Goal: Transaction & Acquisition: Subscribe to service/newsletter

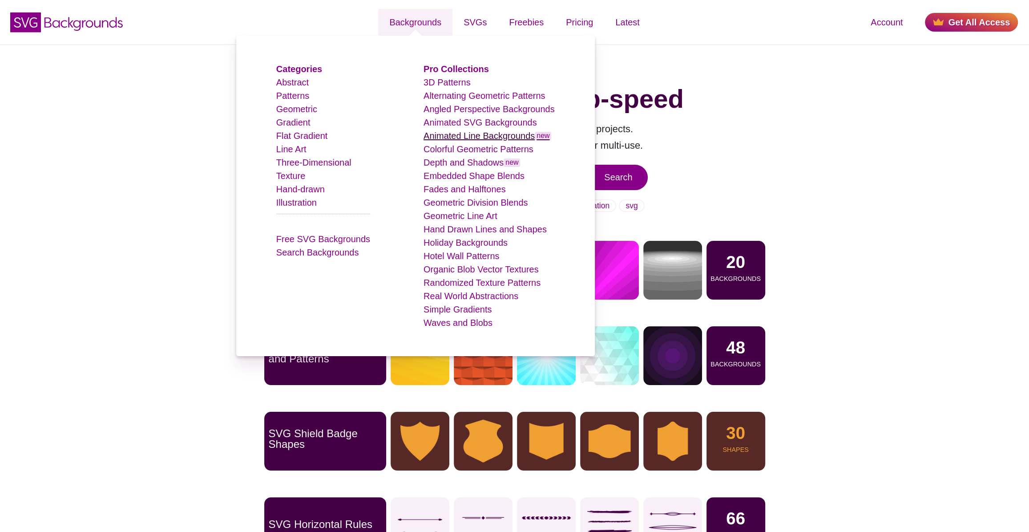
click at [472, 138] on link "Animated Line Backgrounds new" at bounding box center [488, 136] width 128 height 10
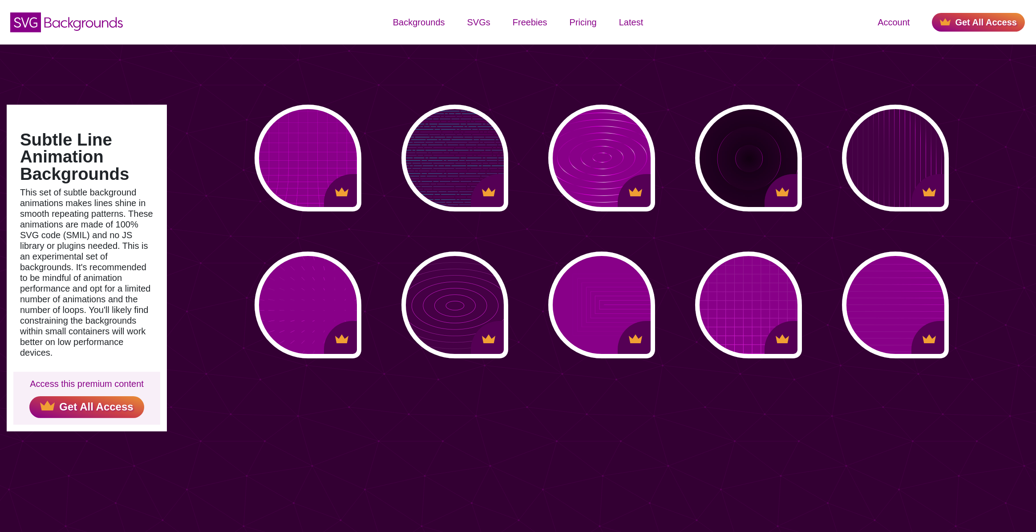
type input "#450057"
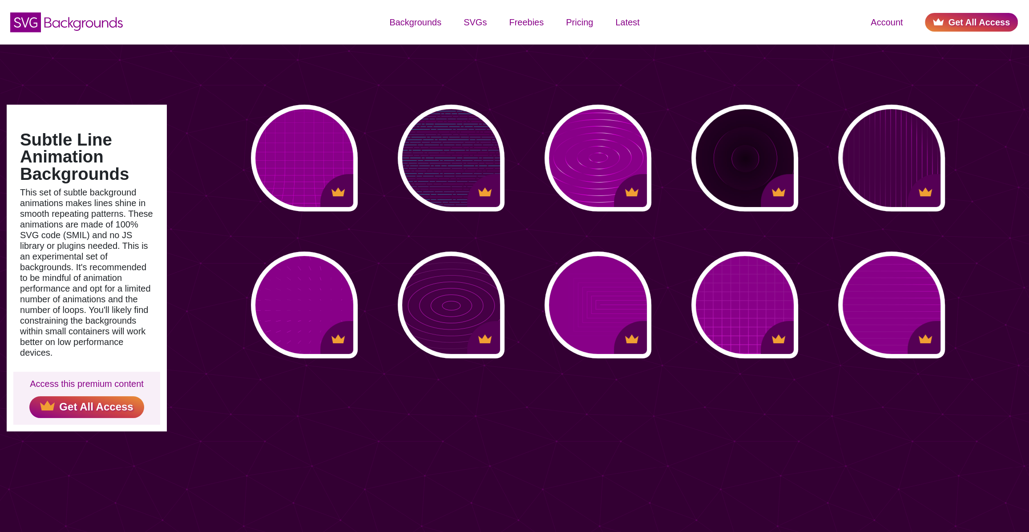
click at [960, 21] on link "Get All Access" at bounding box center [971, 22] width 93 height 19
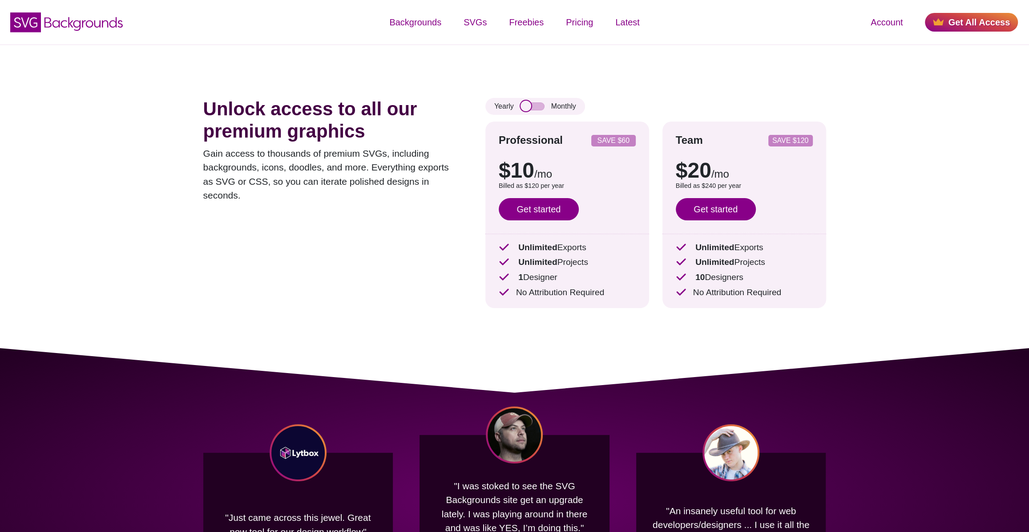
click at [534, 107] on input "checkbox" at bounding box center [533, 106] width 24 height 8
click at [521, 108] on input "checkbox" at bounding box center [533, 106] width 24 height 8
click at [538, 105] on input "checkbox" at bounding box center [533, 106] width 24 height 8
checkbox input "true"
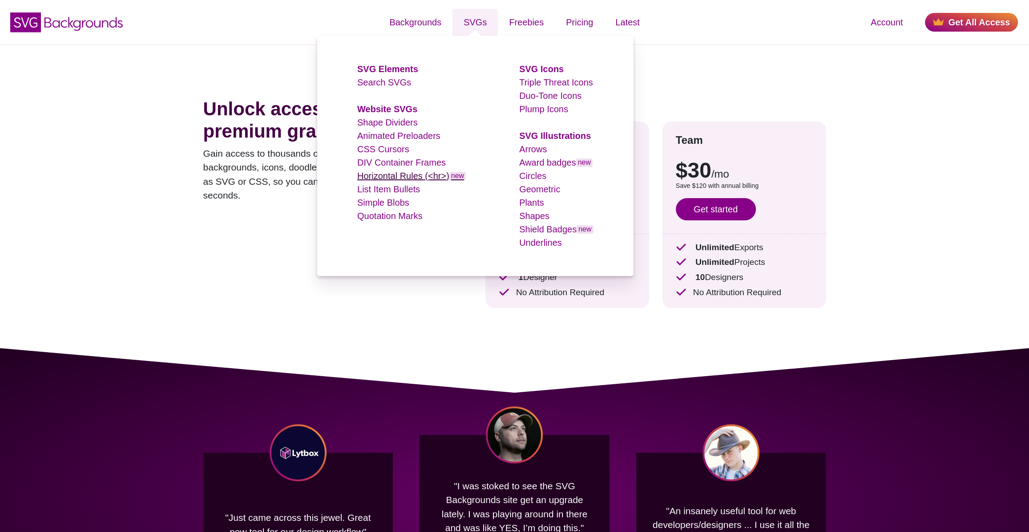
click at [405, 177] on link "Horizontal Rules (<hr>) new" at bounding box center [411, 176] width 109 height 10
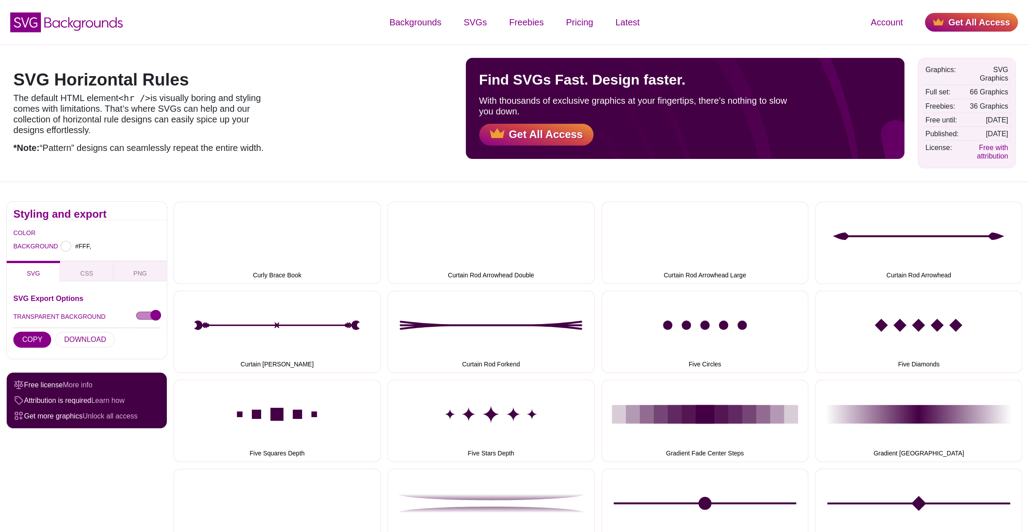
type input "#FFFFFF"
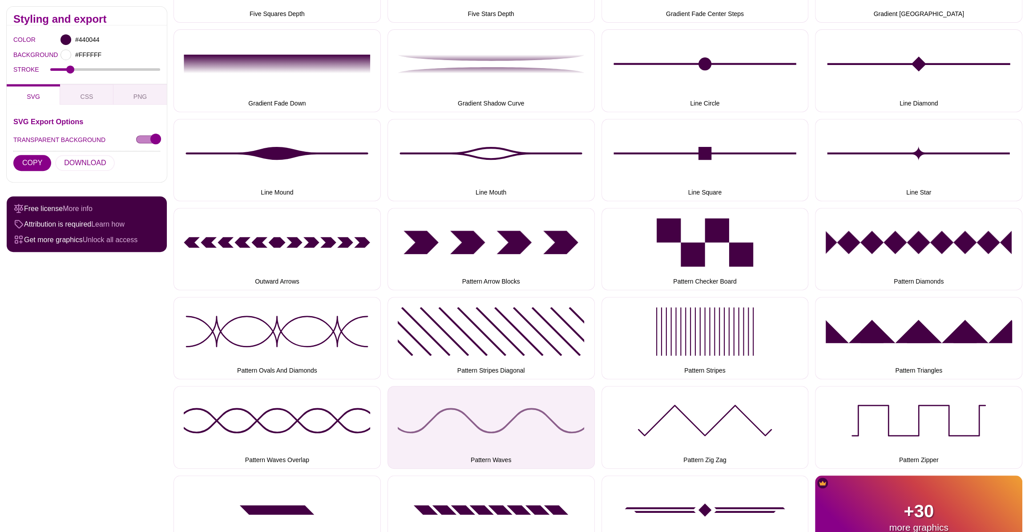
scroll to position [623, 0]
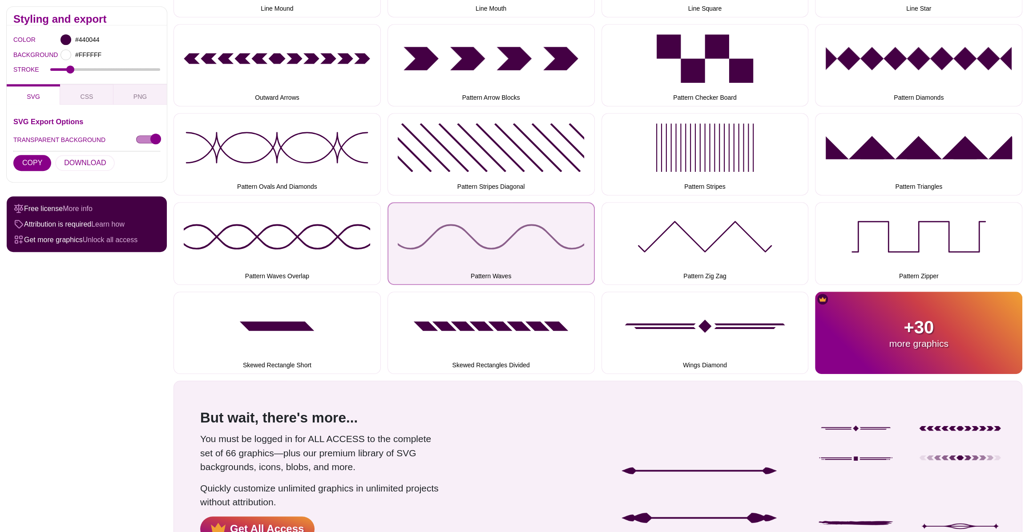
click at [505, 234] on button "Pattern Waves" at bounding box center [491, 243] width 207 height 82
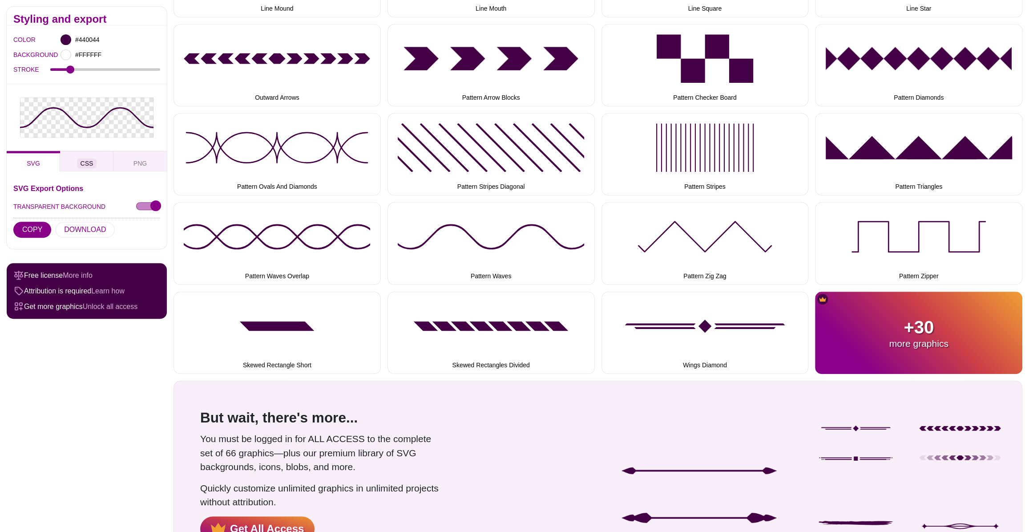
click at [83, 163] on span "CSS" at bounding box center [87, 164] width 20 height 10
click at [148, 162] on button "PNG" at bounding box center [139, 161] width 53 height 20
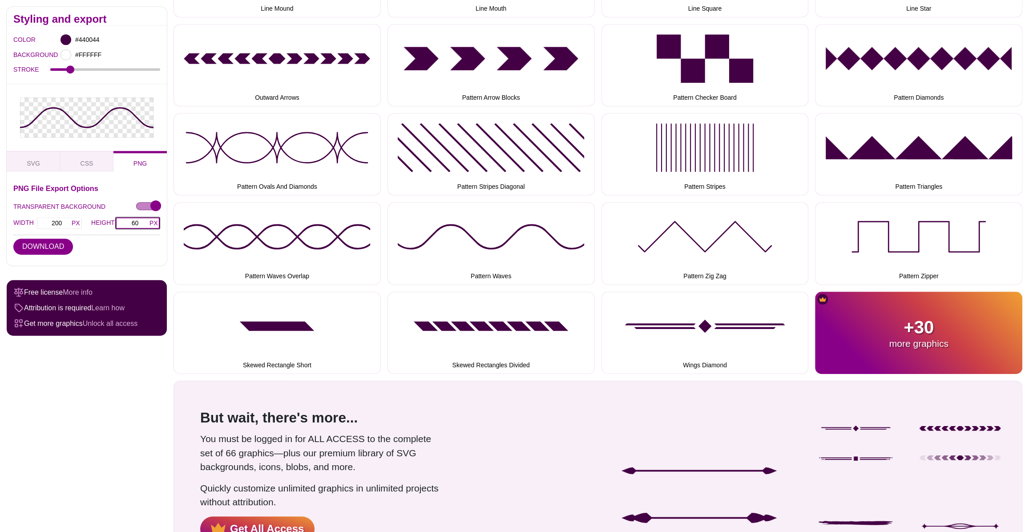
click at [135, 222] on input "60" at bounding box center [137, 223] width 45 height 12
drag, startPoint x: 145, startPoint y: 223, endPoint x: 121, endPoint y: 224, distance: 24.0
click at [121, 224] on input "60" at bounding box center [137, 223] width 45 height 12
type input "30"
type input "100"
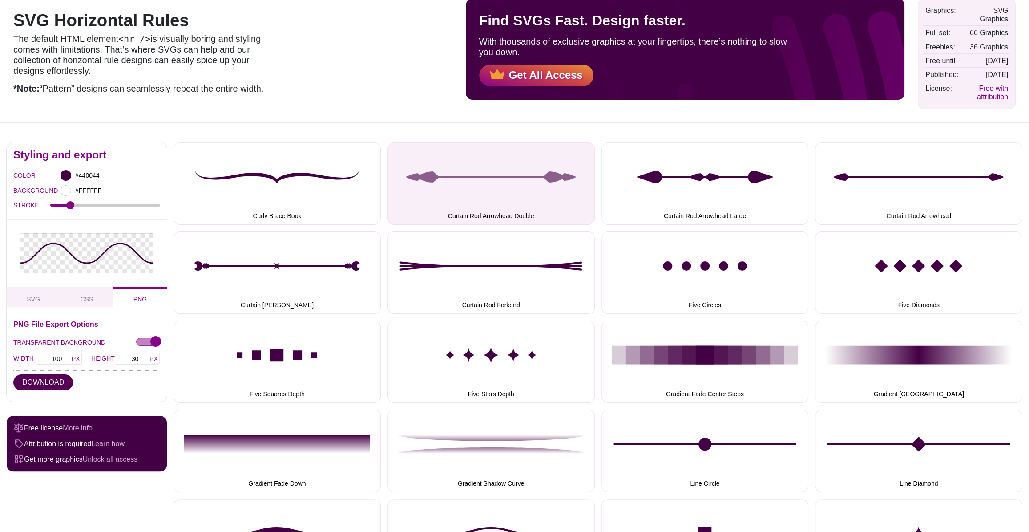
scroll to position [0, 0]
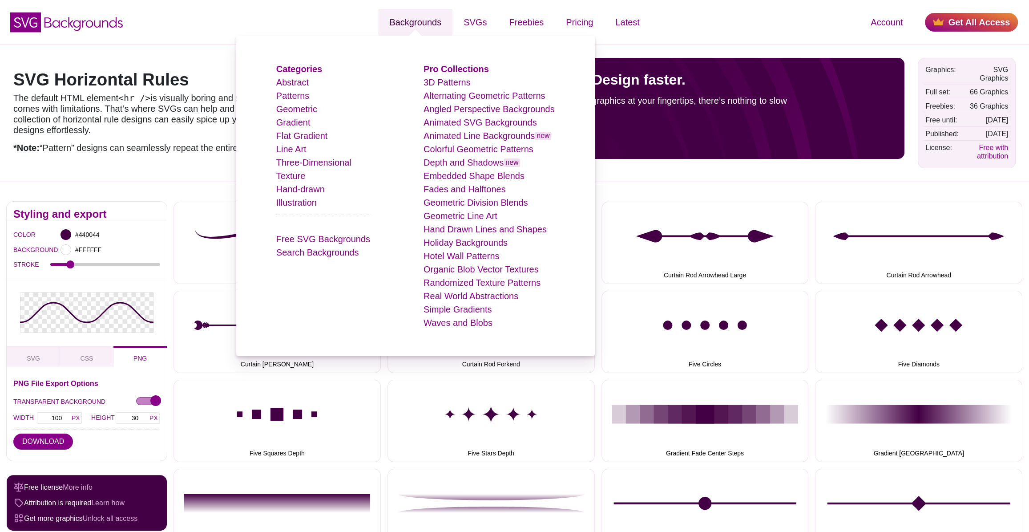
click at [414, 25] on link "Backgrounds" at bounding box center [415, 22] width 74 height 27
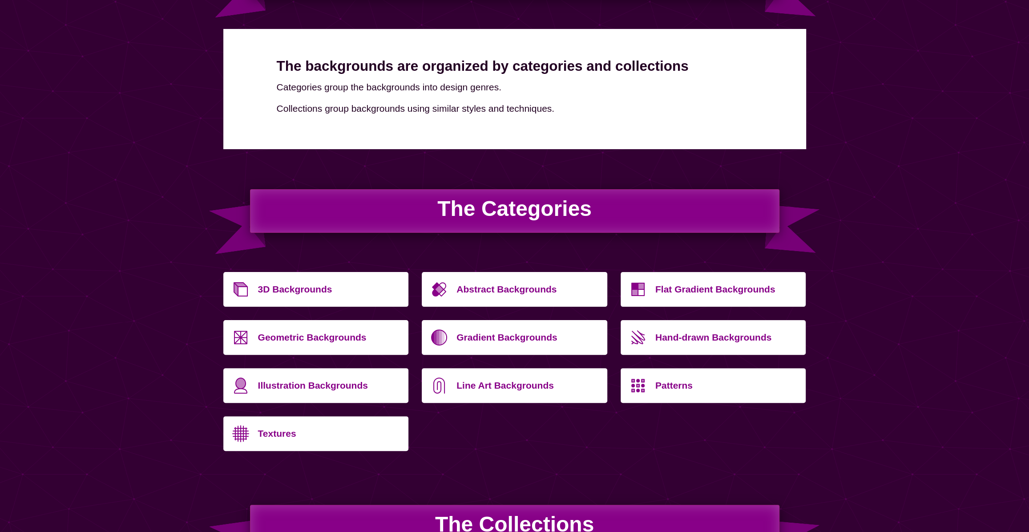
scroll to position [178, 0]
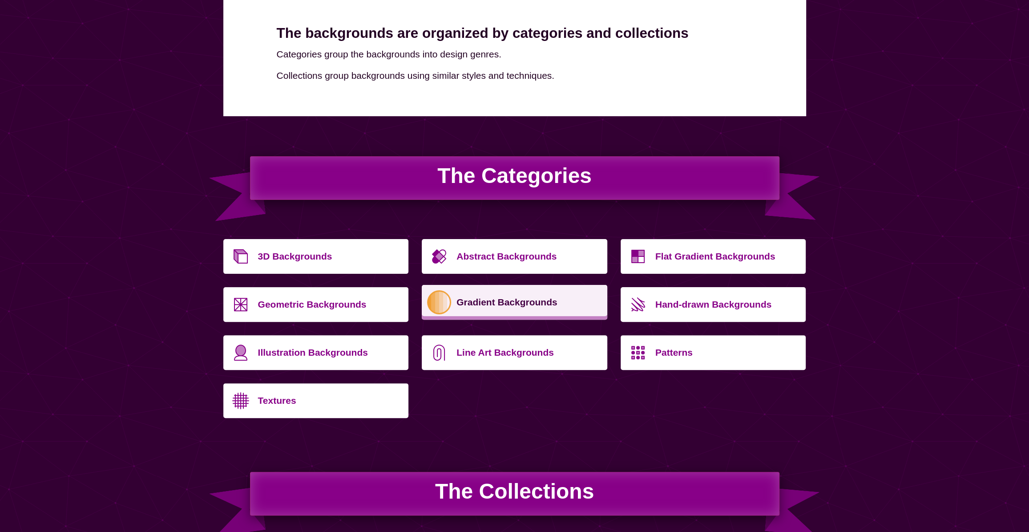
click at [534, 303] on p "Gradient Backgrounds" at bounding box center [529, 301] width 144 height 21
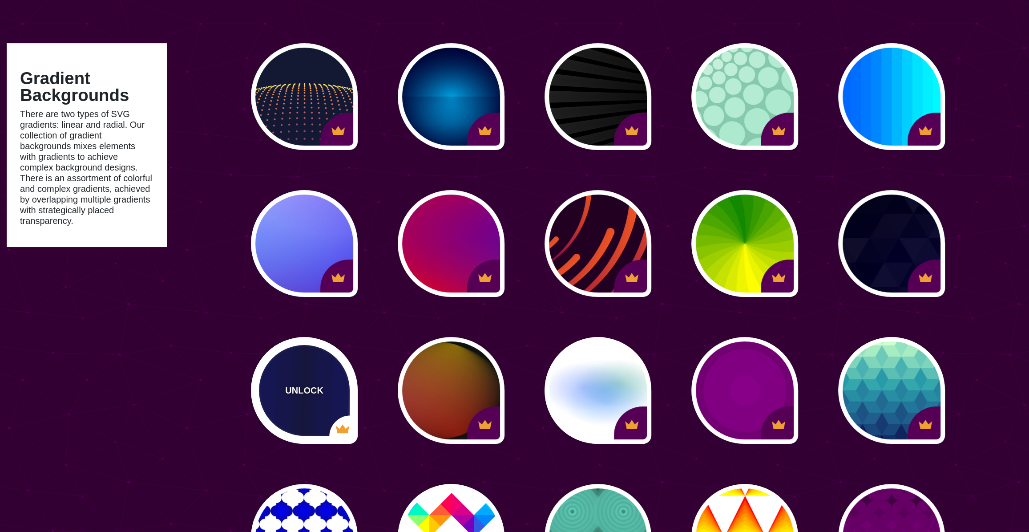
scroll to position [223, 0]
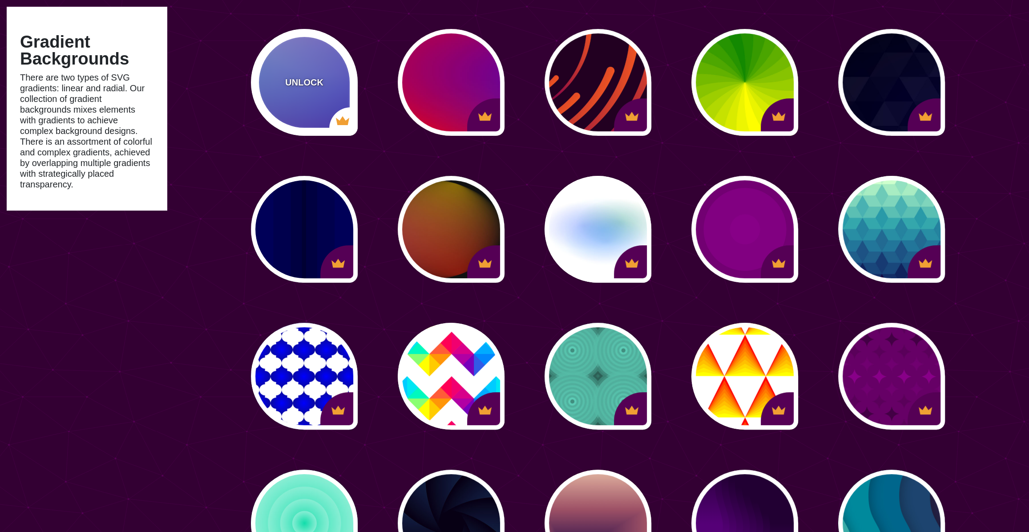
type input "#450057"
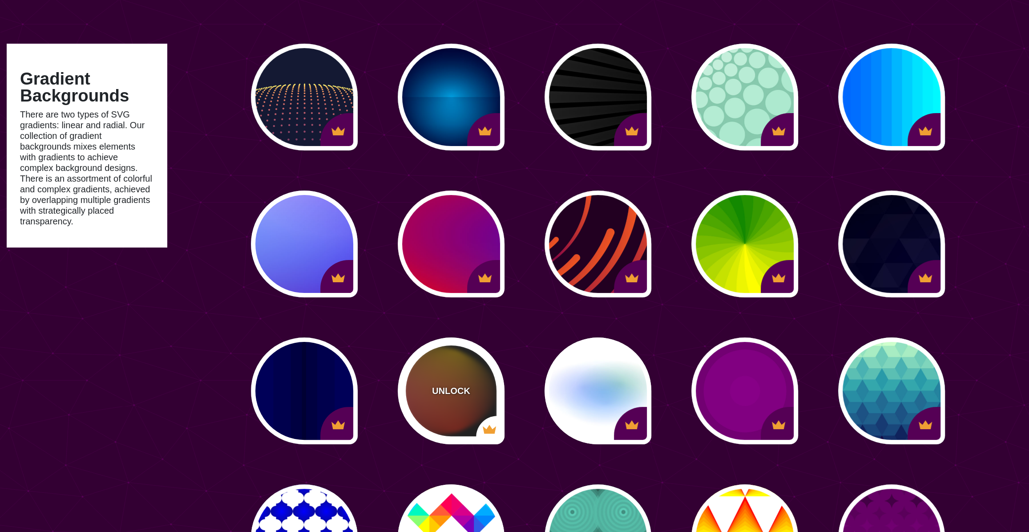
scroll to position [0, 0]
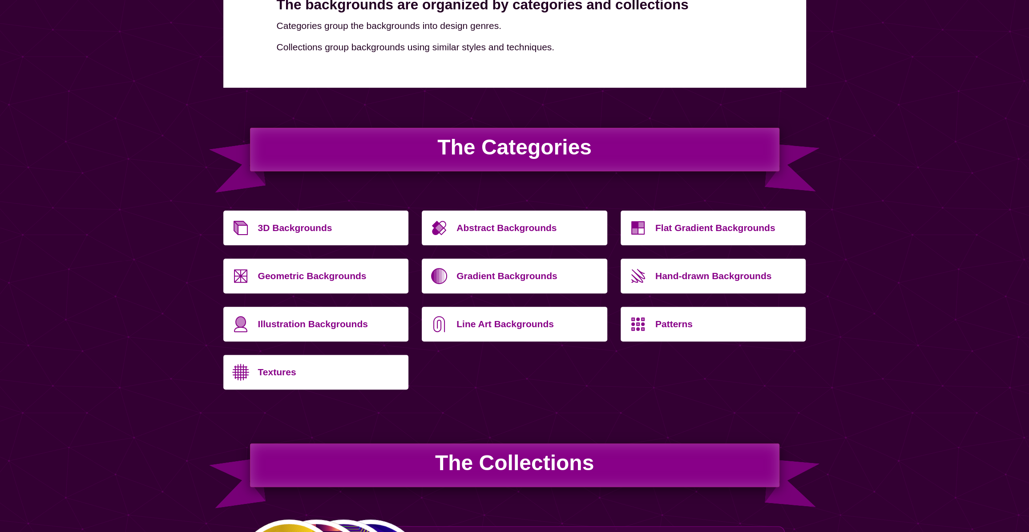
scroll to position [223, 0]
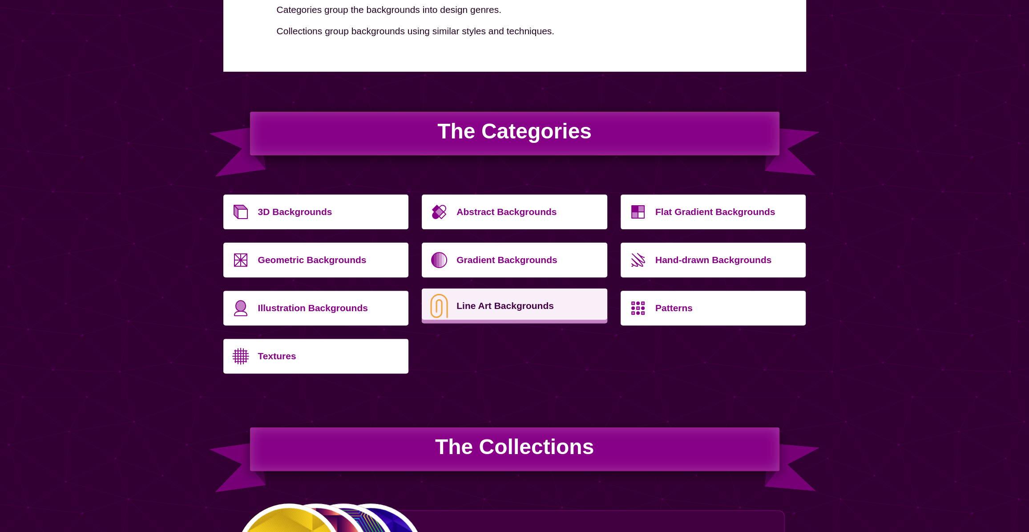
click at [544, 310] on p "Line Art Backgrounds" at bounding box center [529, 305] width 144 height 21
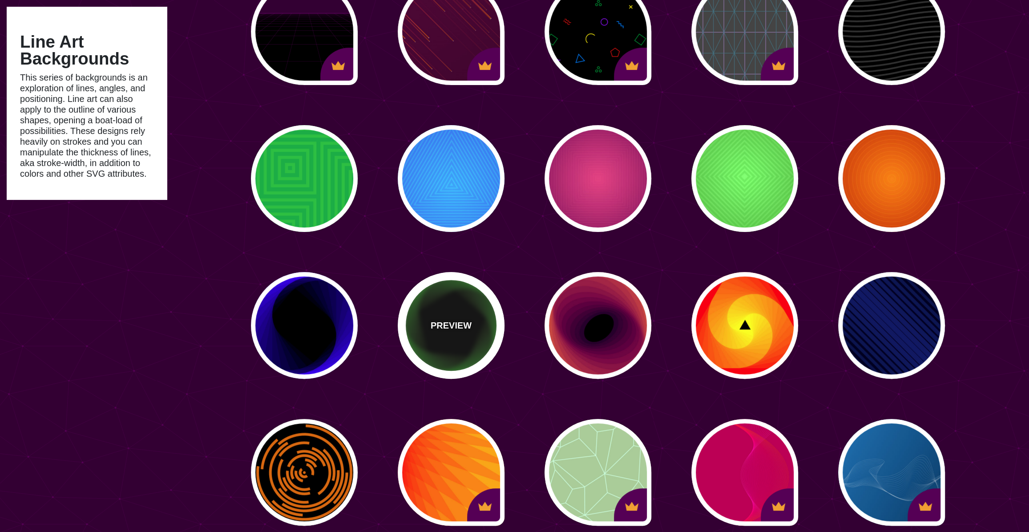
scroll to position [490, 0]
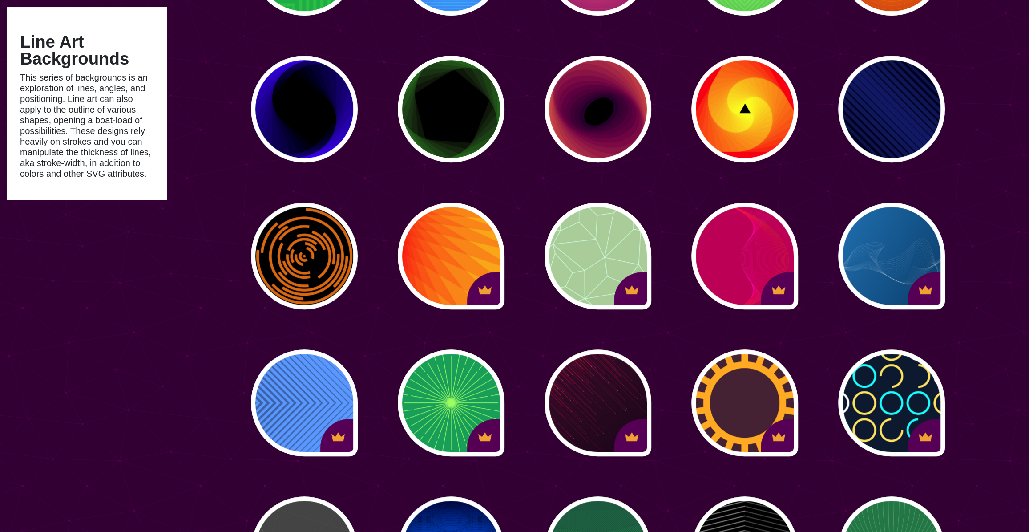
type input "#450057"
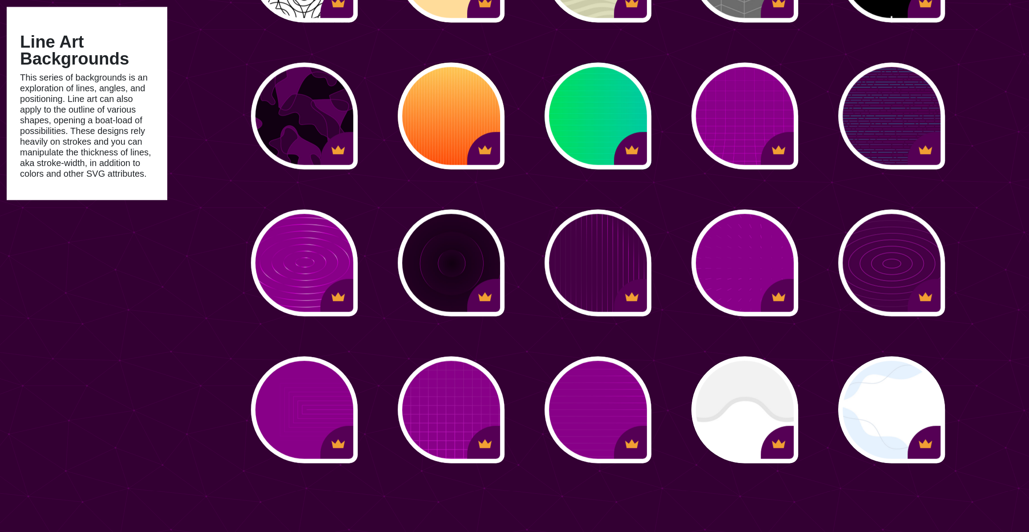
scroll to position [1691, 0]
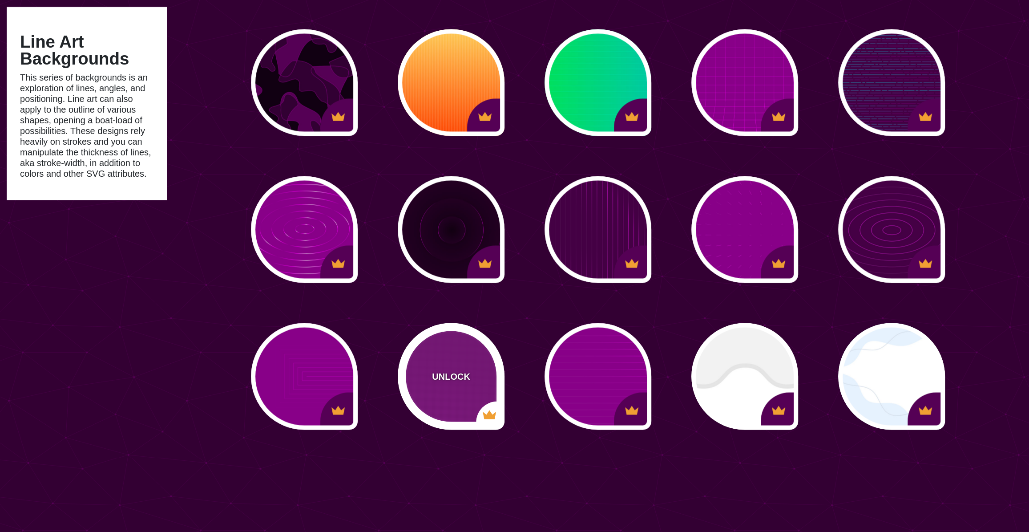
click at [437, 385] on div "UNLOCK" at bounding box center [451, 376] width 107 height 107
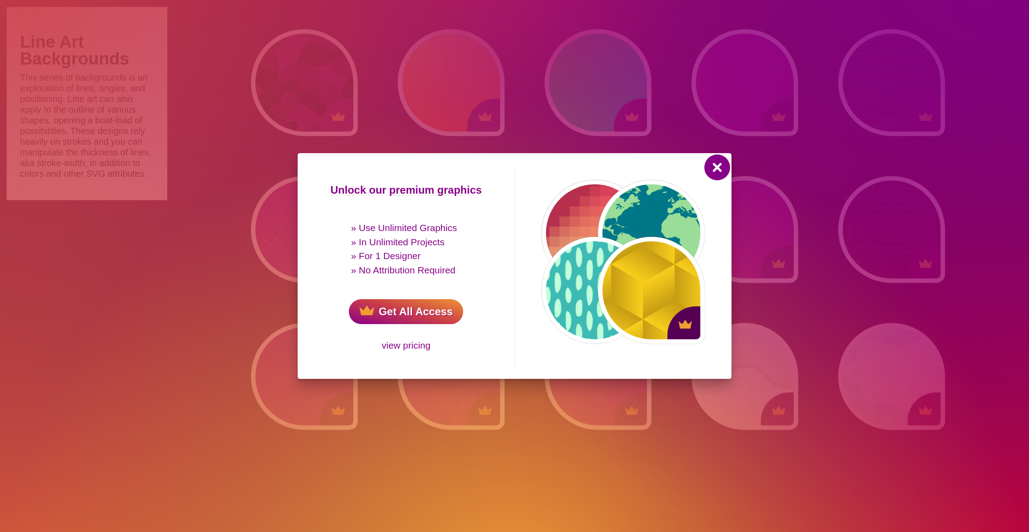
click at [720, 170] on button at bounding box center [717, 167] width 21 height 21
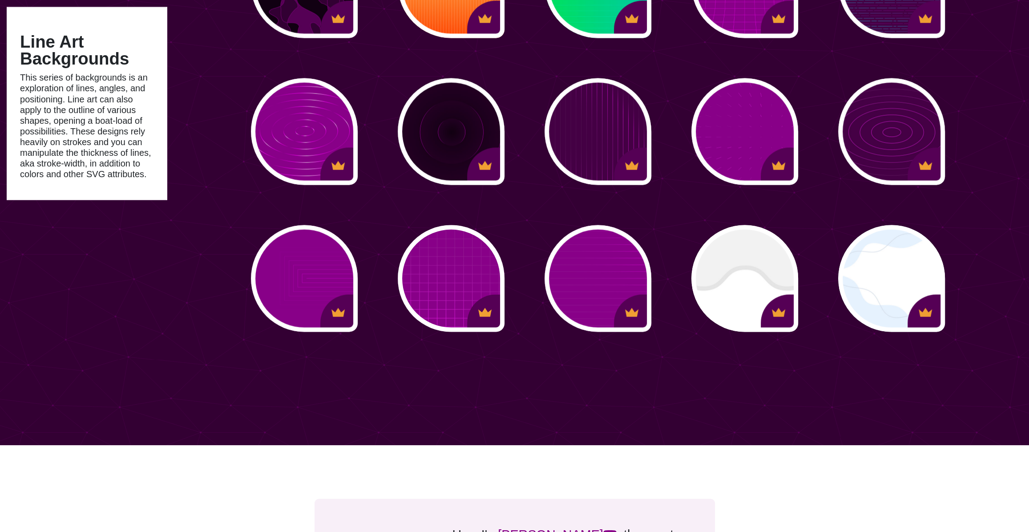
scroll to position [1958, 0]
